Goal: Task Accomplishment & Management: Use online tool/utility

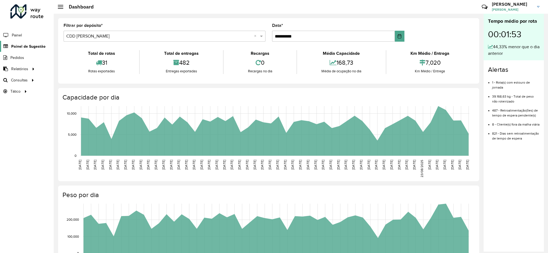
click at [33, 46] on span "Painel de Sugestão" at bounding box center [28, 47] width 34 height 6
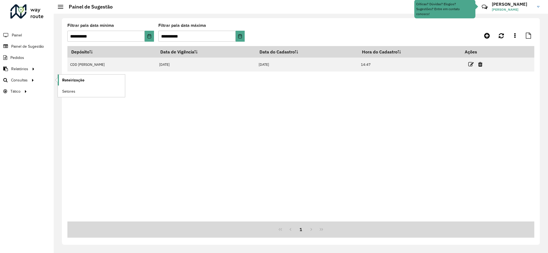
click at [81, 81] on span "Roteirização" at bounding box center [73, 80] width 22 height 6
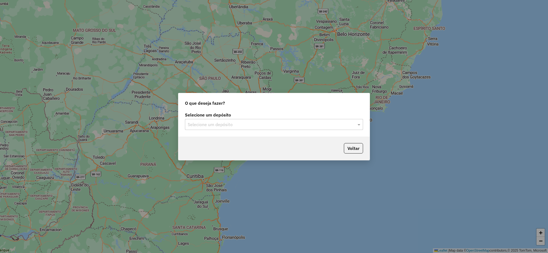
click at [223, 128] on div "Selecione um depósito" at bounding box center [274, 124] width 178 height 11
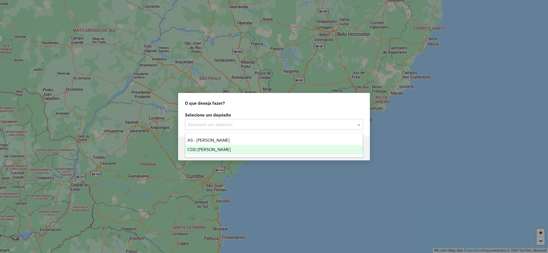
click at [215, 147] on span "CDD [PERSON_NAME]" at bounding box center [208, 149] width 43 height 5
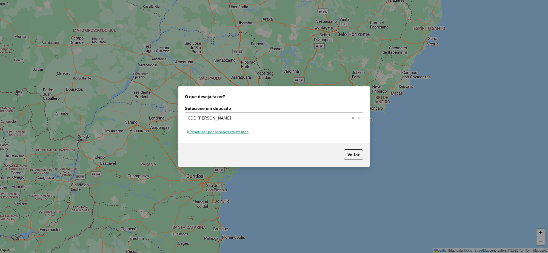
click at [217, 136] on button "Pesquisar por sessões existentes" at bounding box center [218, 132] width 66 height 8
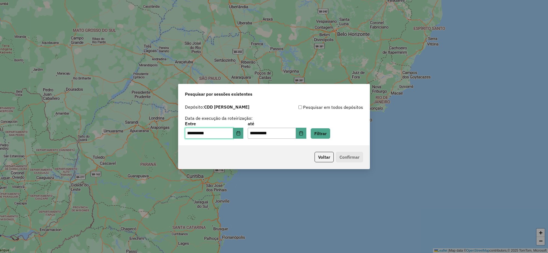
click at [214, 134] on input "**********" at bounding box center [209, 133] width 48 height 11
click at [239, 133] on button "Choose Date" at bounding box center [238, 133] width 10 height 11
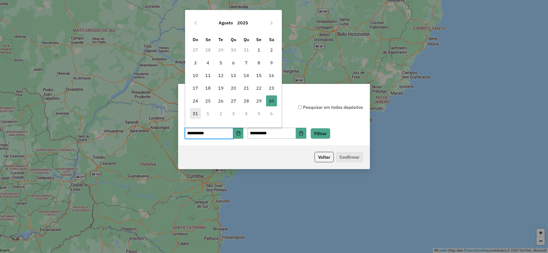
click at [195, 116] on span "31" at bounding box center [195, 113] width 11 height 11
type input "**********"
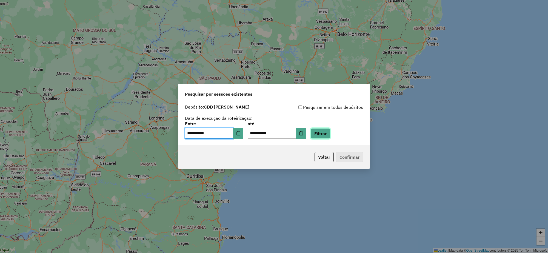
click at [329, 132] on button "Filtrar" at bounding box center [320, 133] width 19 height 10
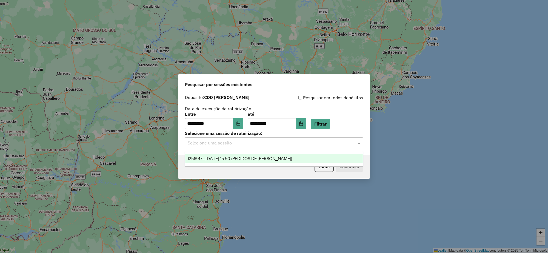
click at [273, 146] on input "text" at bounding box center [269, 143] width 162 height 7
click at [231, 158] on span "1256917 - 31/08/2025 15:50 (PEDIDOS DE DOMINGO)" at bounding box center [239, 158] width 105 height 5
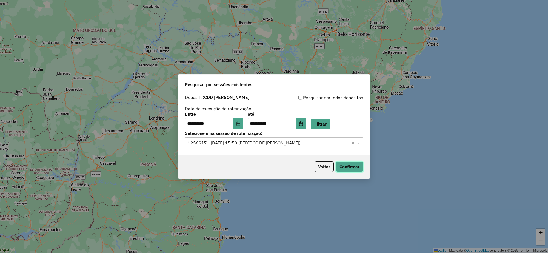
click at [346, 166] on button "Confirmar" at bounding box center [349, 166] width 27 height 10
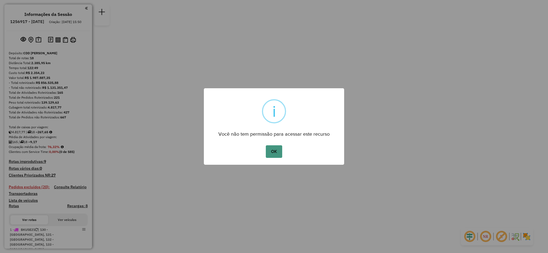
click at [279, 151] on button "OK" at bounding box center [274, 151] width 16 height 13
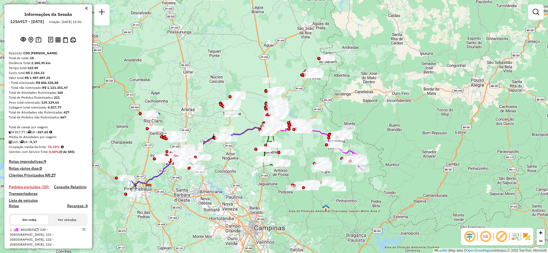
click at [62, 224] on button "Ver veículos" at bounding box center [67, 219] width 38 height 9
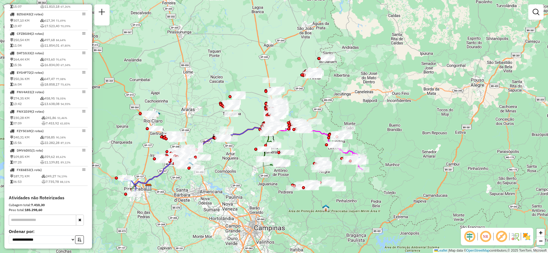
scroll to position [278, 0]
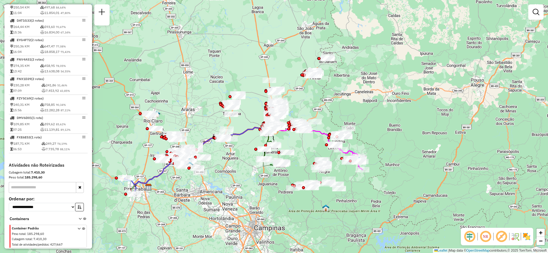
click at [78, 228] on icon at bounding box center [79, 237] width 3 height 21
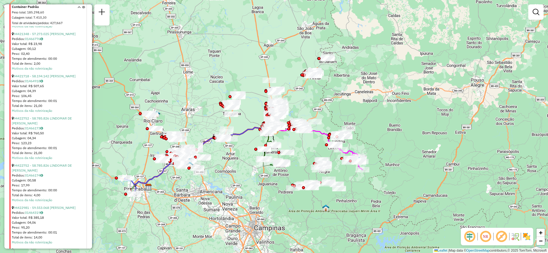
scroll to position [552, 0]
